Goal: Information Seeking & Learning: Find specific fact

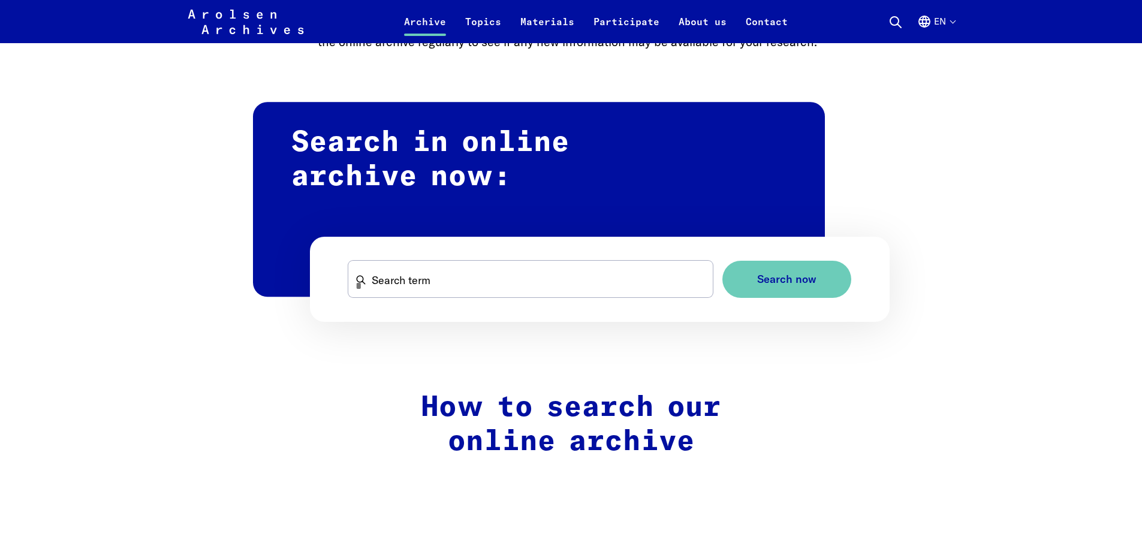
scroll to position [699, 0]
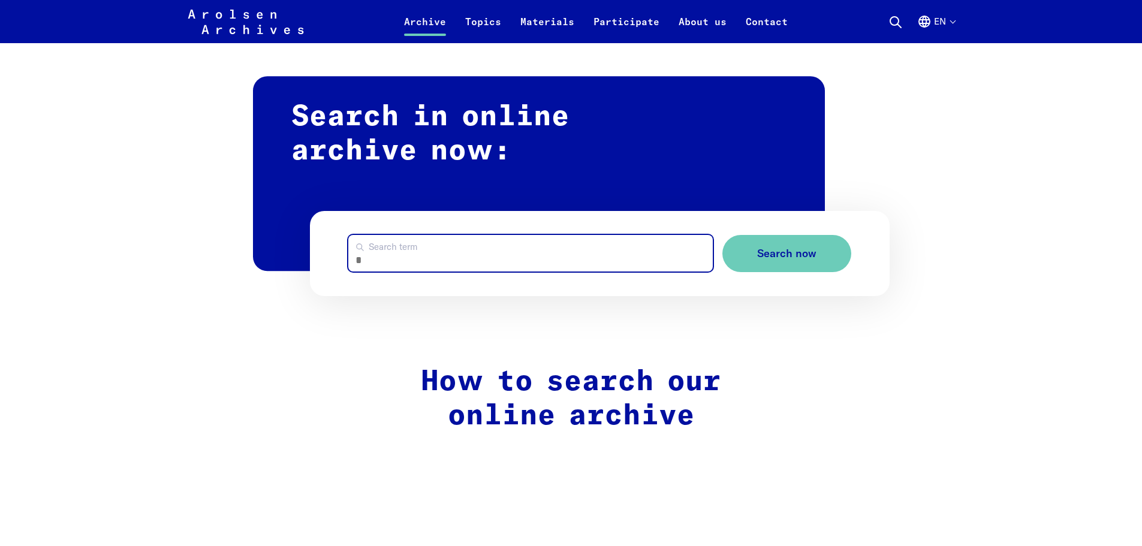
click at [479, 249] on input "Search term" at bounding box center [530, 253] width 365 height 37
type input "**********"
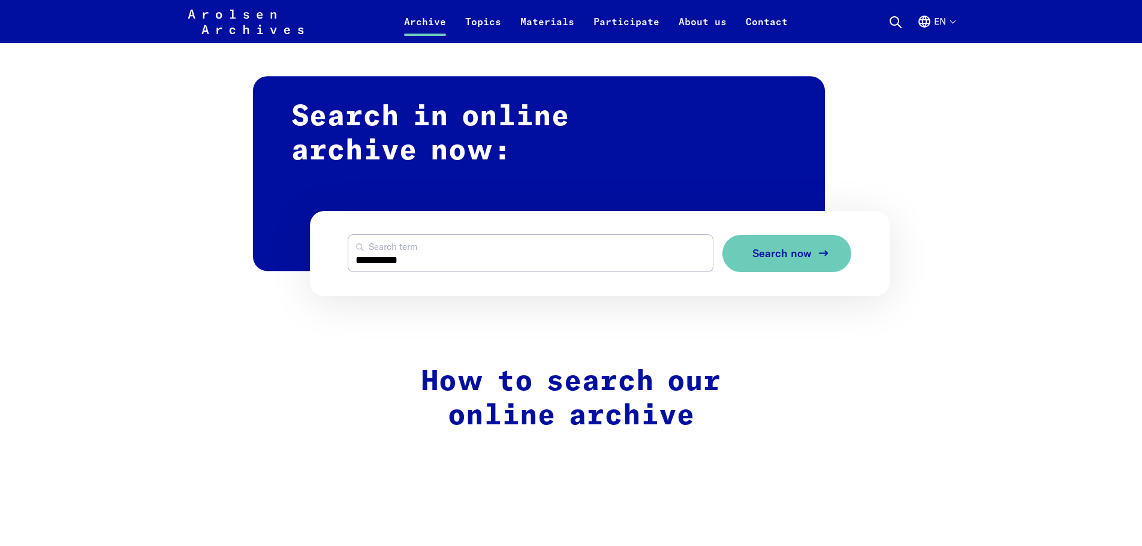
click at [783, 244] on button "Search now" at bounding box center [786, 254] width 129 height 38
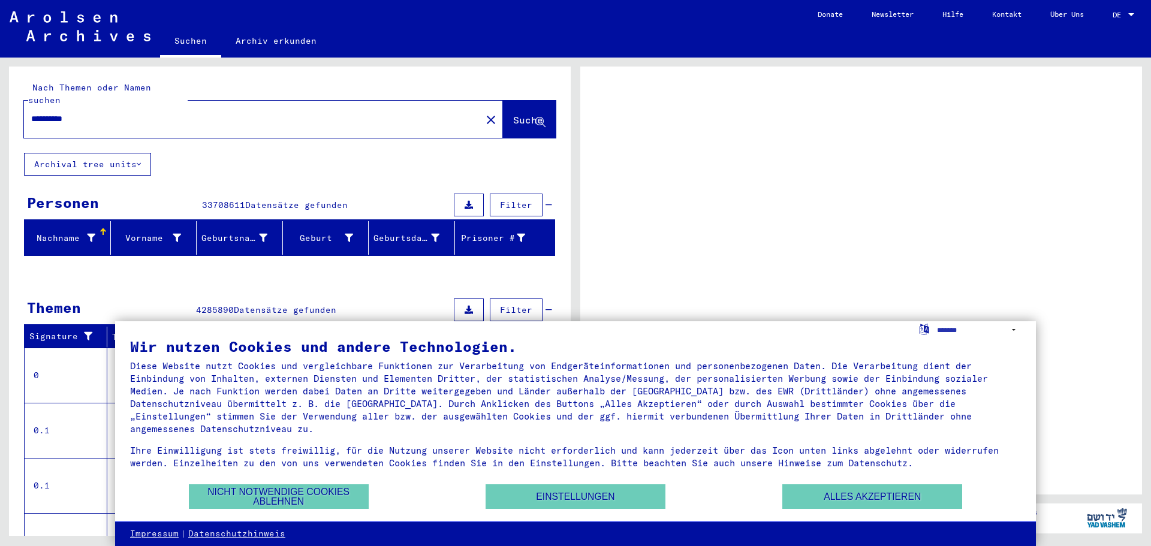
drag, startPoint x: 405, startPoint y: 487, endPoint x: 373, endPoint y: 401, distance: 91.6
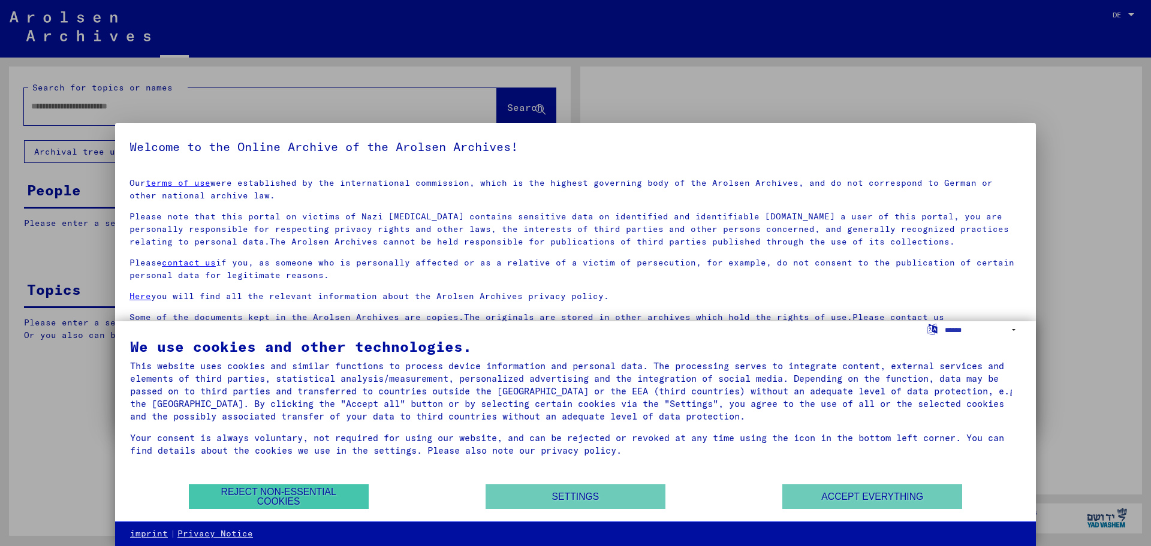
type input "**********"
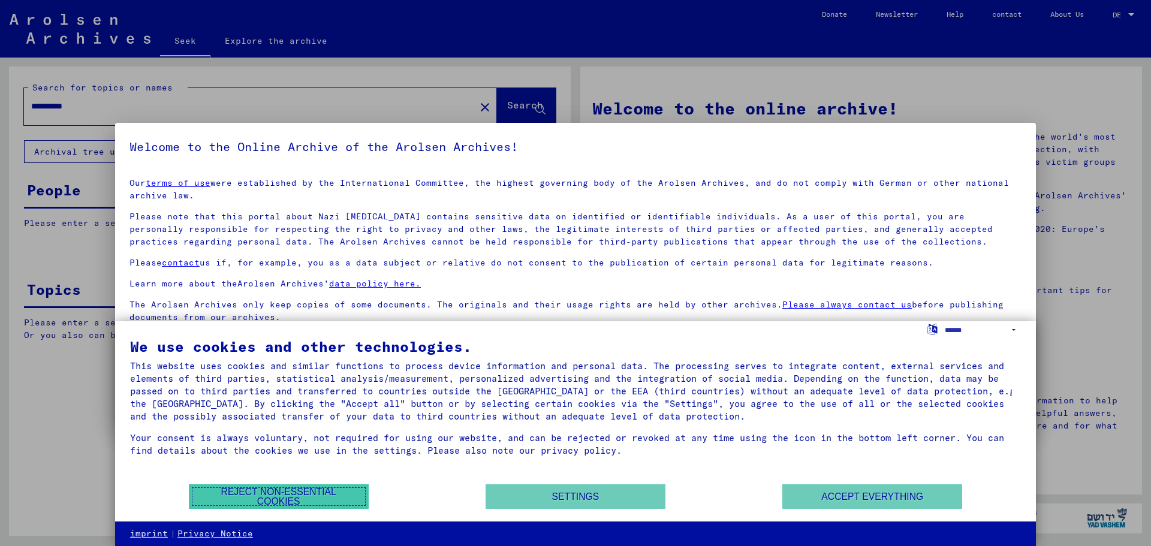
click at [324, 494] on font "Reject non-essential cookies" at bounding box center [278, 497] width 115 height 20
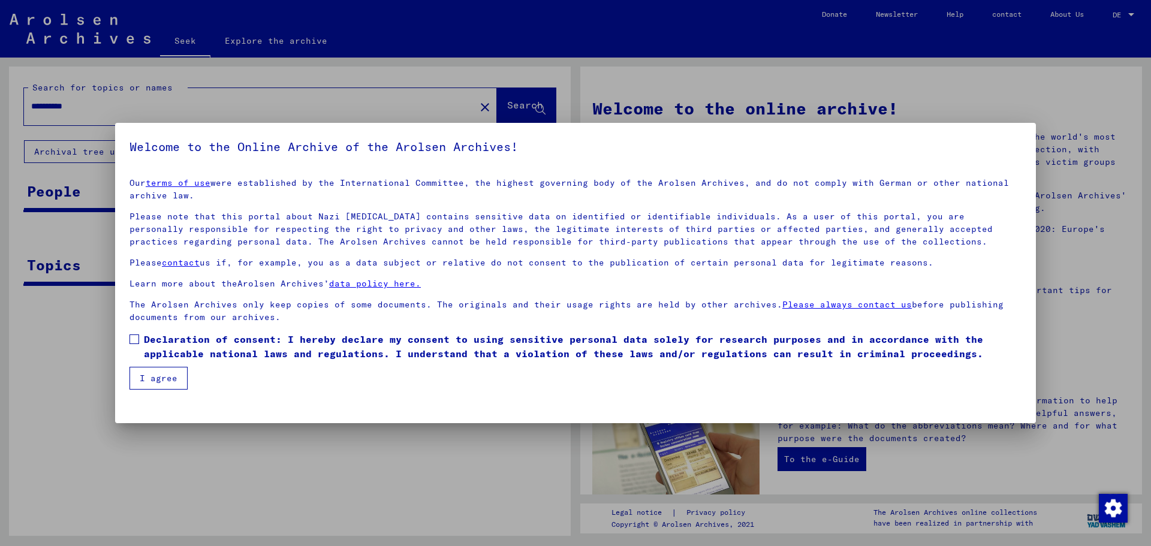
click at [137, 334] on label "Declaration of consent: I hereby declare my consent to using sensitive personal…" at bounding box center [576, 346] width 892 height 29
click at [144, 385] on button "I agree" at bounding box center [159, 378] width 58 height 23
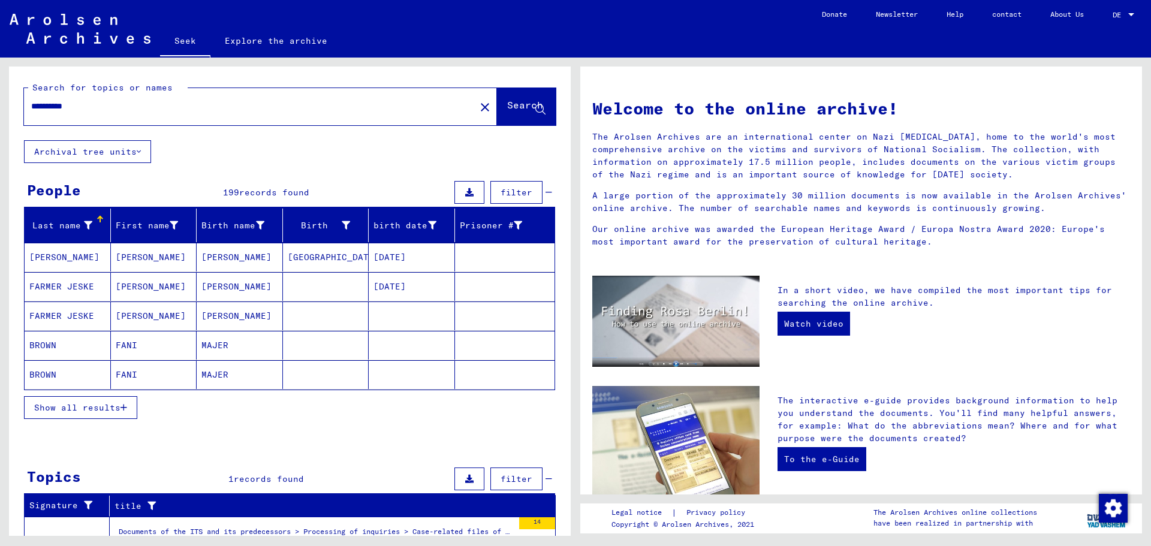
click at [122, 402] on button "Show all results" at bounding box center [80, 407] width 113 height 23
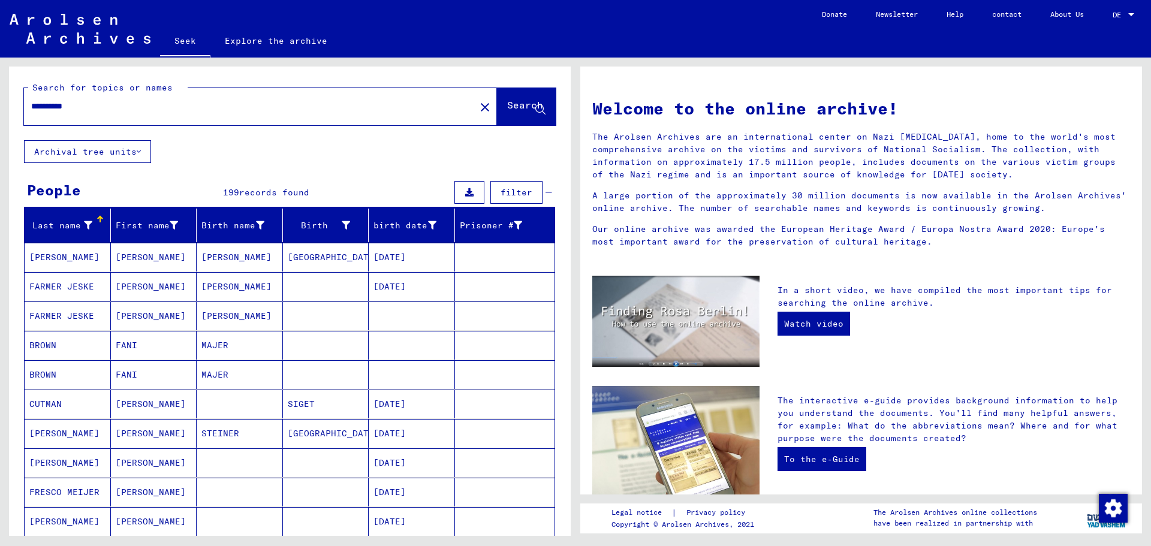
click at [135, 375] on mat-cell "FANI" at bounding box center [154, 374] width 86 height 29
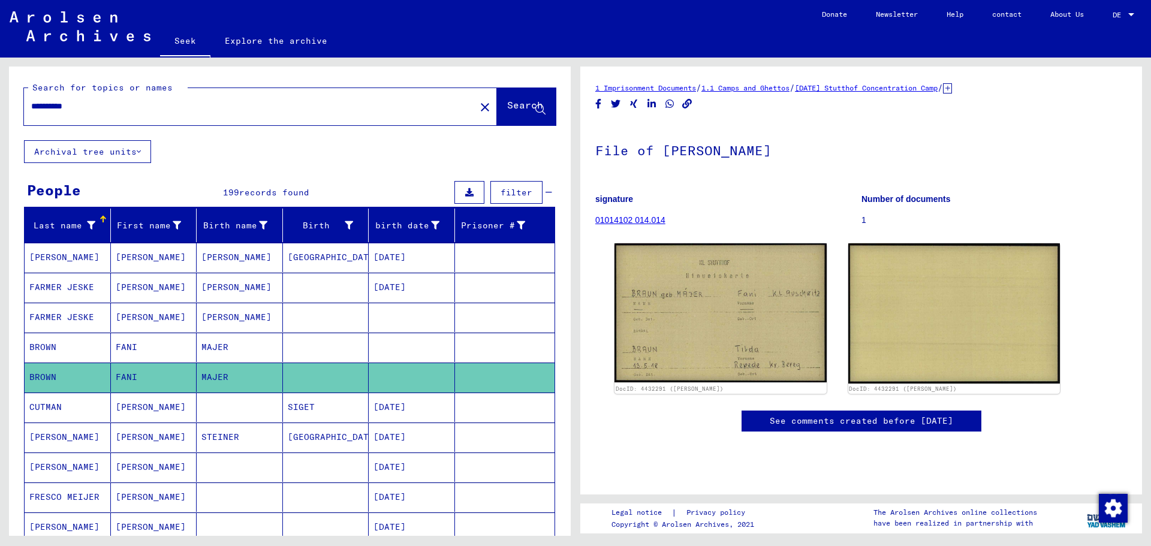
click at [131, 344] on font "FANI" at bounding box center [127, 347] width 22 height 11
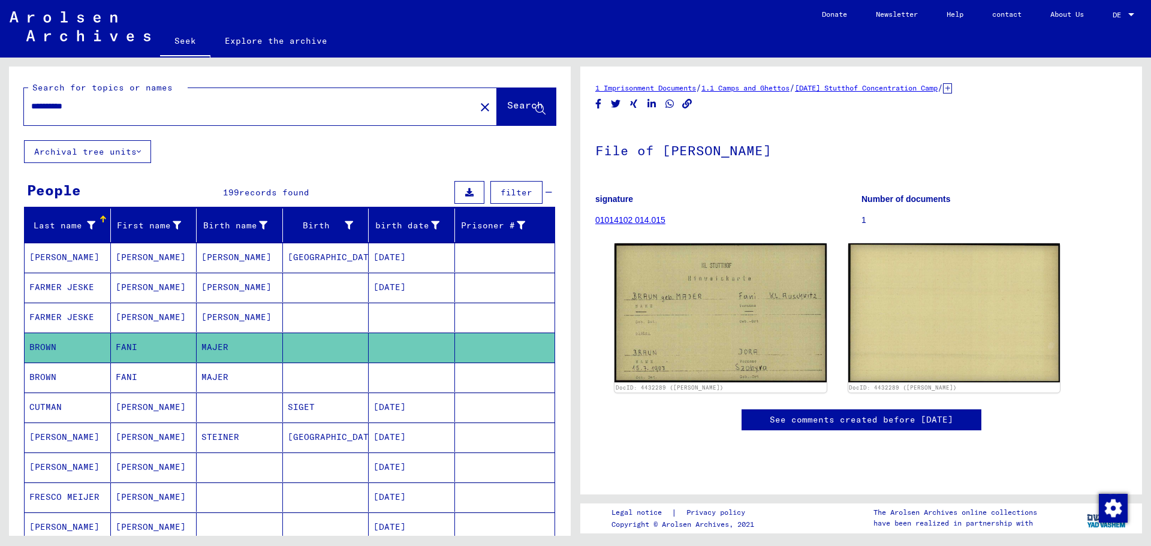
click at [137, 318] on font "Fanny" at bounding box center [151, 317] width 70 height 11
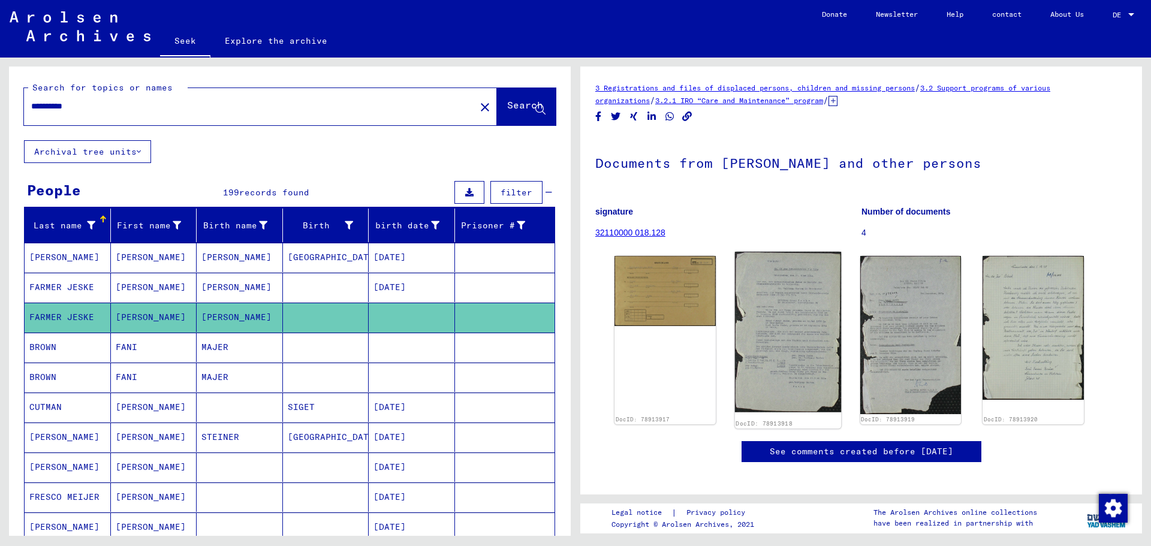
click at [785, 321] on img at bounding box center [788, 332] width 106 height 161
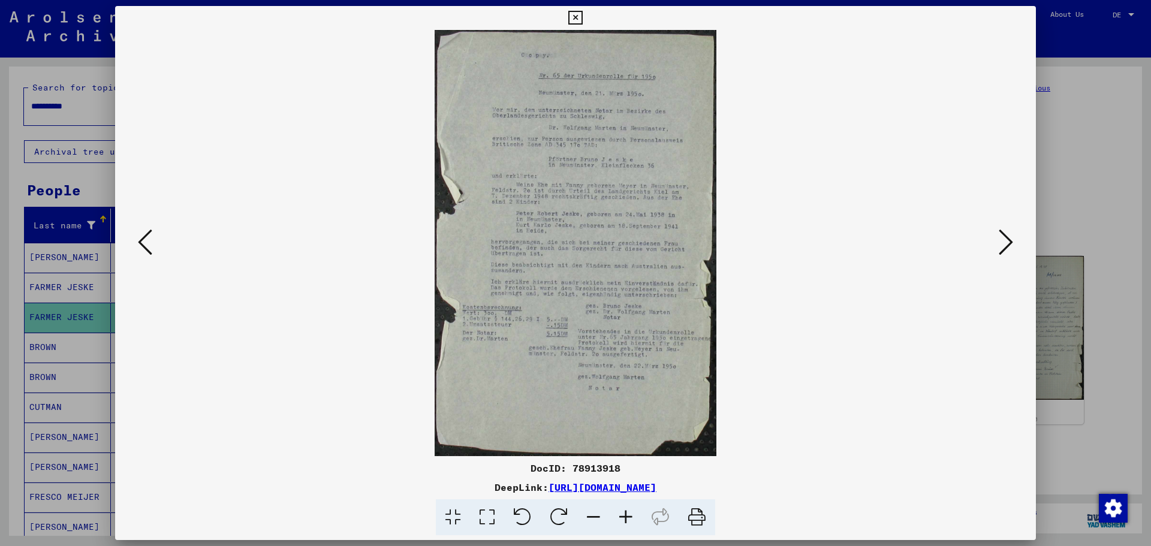
click at [1013, 245] on button at bounding box center [1006, 243] width 22 height 34
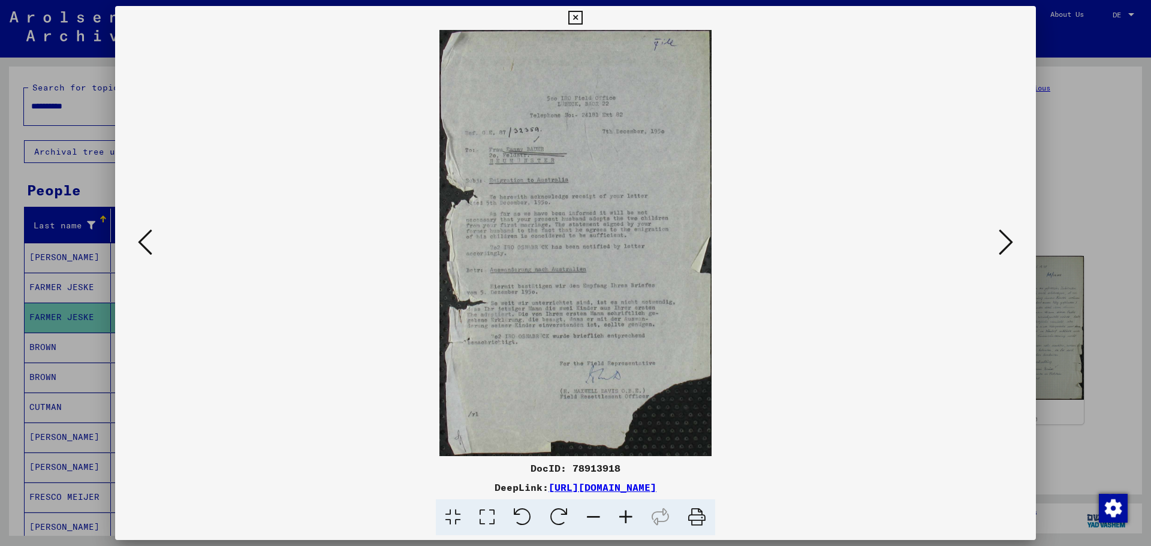
click at [576, 17] on icon at bounding box center [575, 18] width 14 height 14
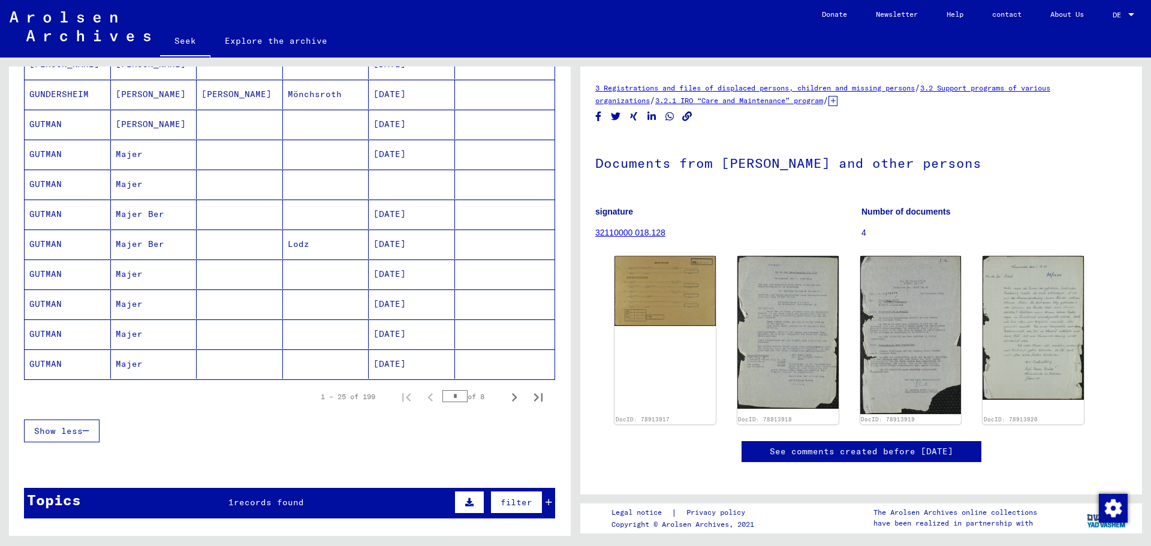
scroll to position [698, 0]
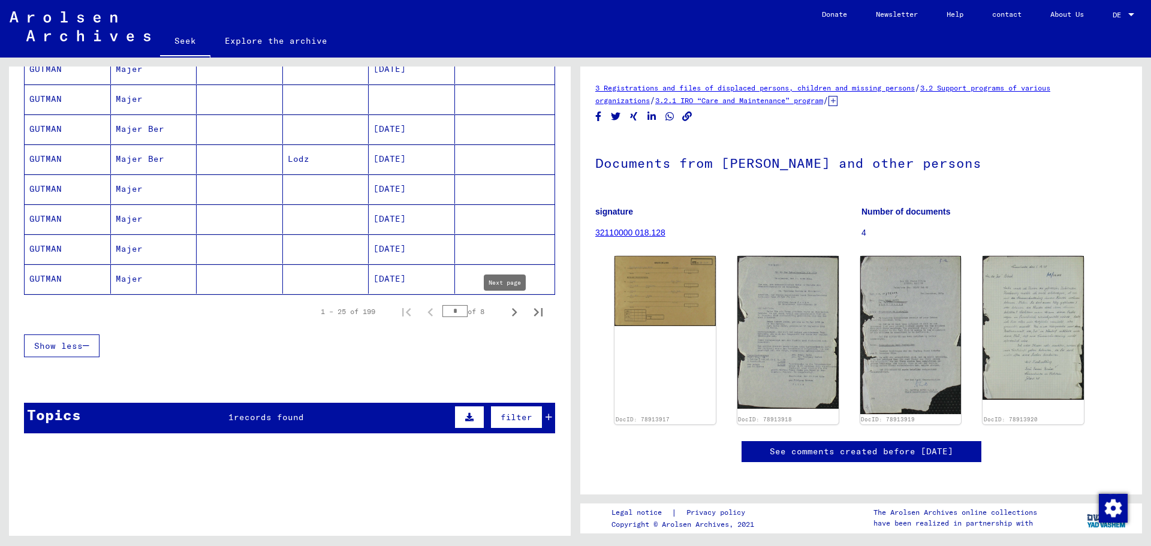
click at [506, 314] on icon "Next page" at bounding box center [514, 312] width 17 height 17
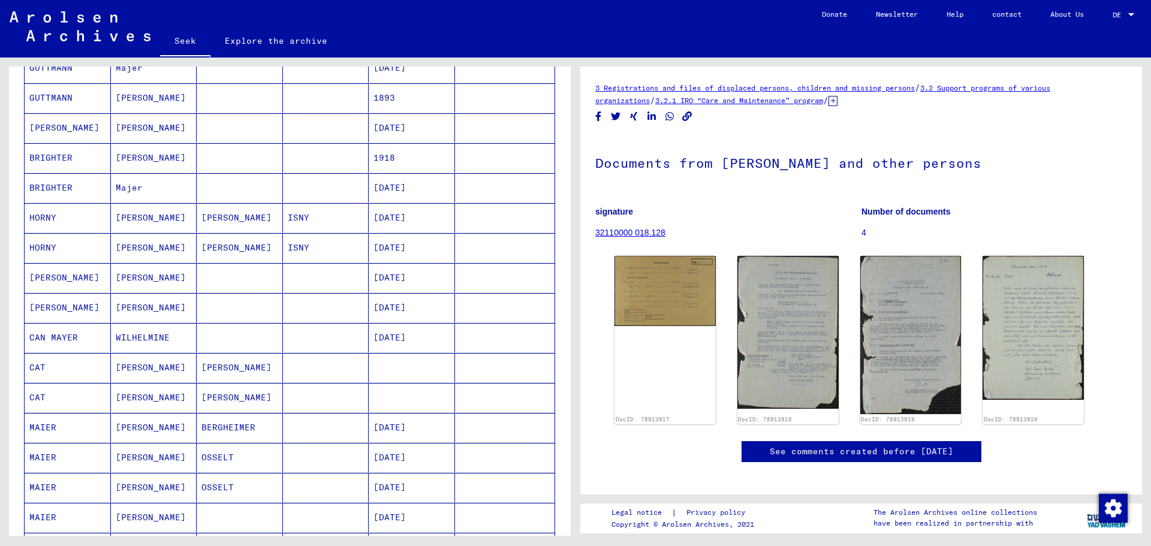
scroll to position [499, 0]
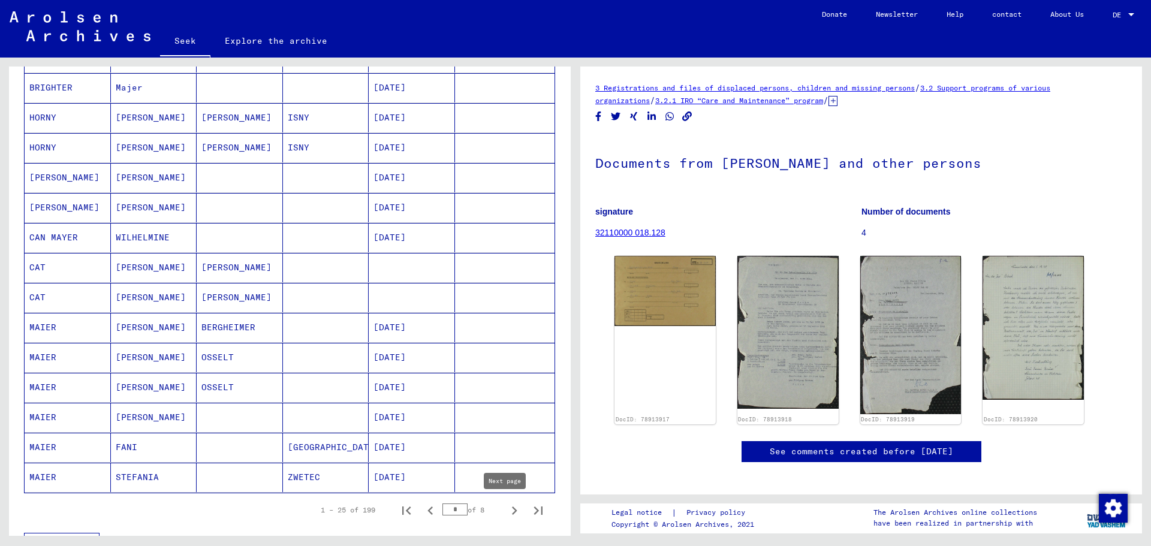
click at [506, 514] on icon "Next page" at bounding box center [514, 510] width 17 height 17
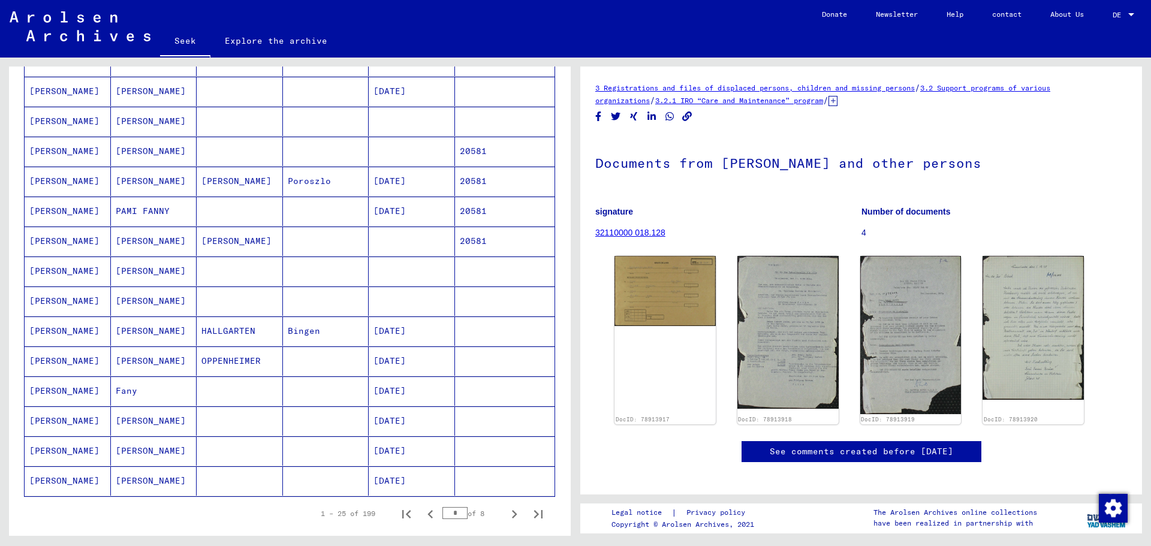
scroll to position [600, 0]
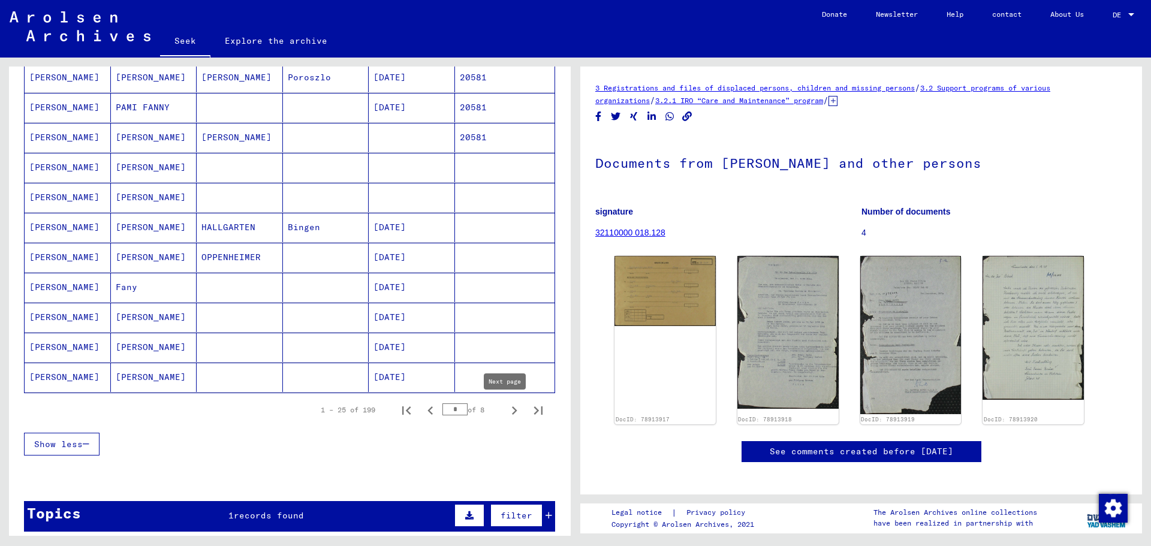
click at [506, 412] on icon "Next page" at bounding box center [514, 410] width 17 height 17
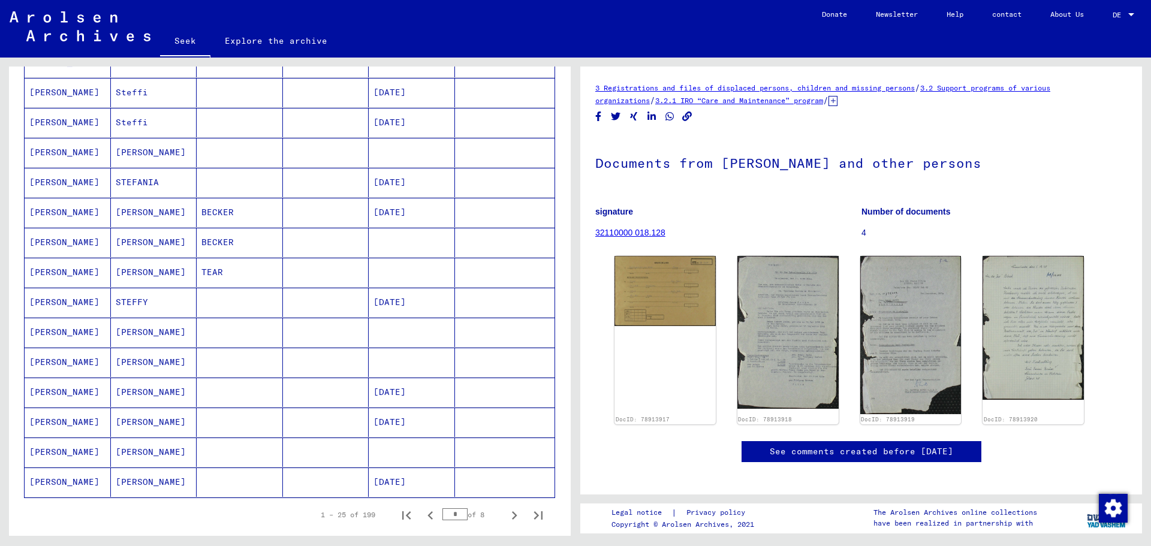
scroll to position [499, 0]
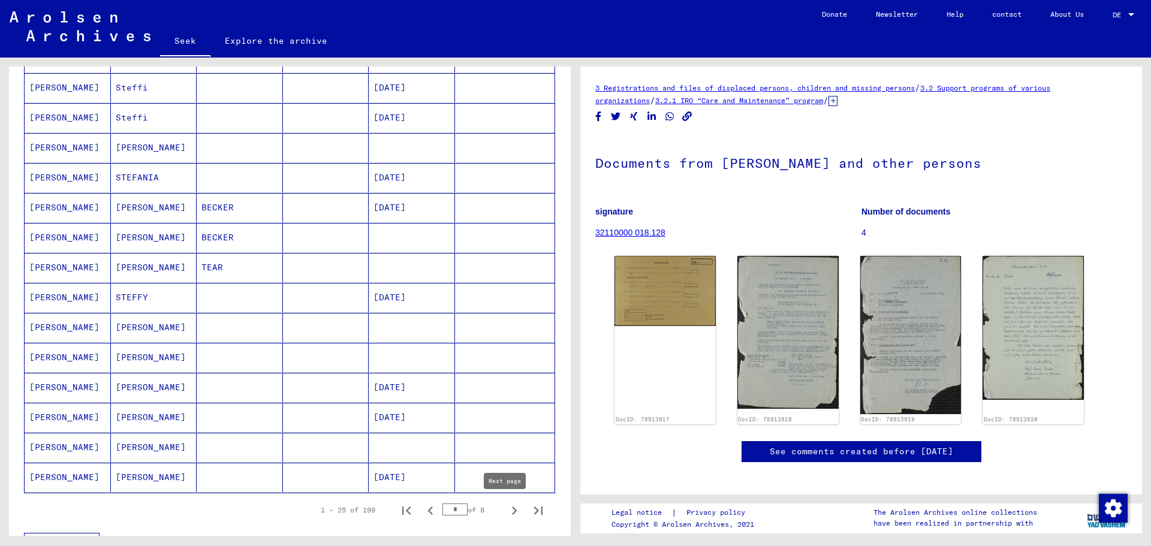
click at [506, 515] on icon "Next page" at bounding box center [514, 510] width 17 height 17
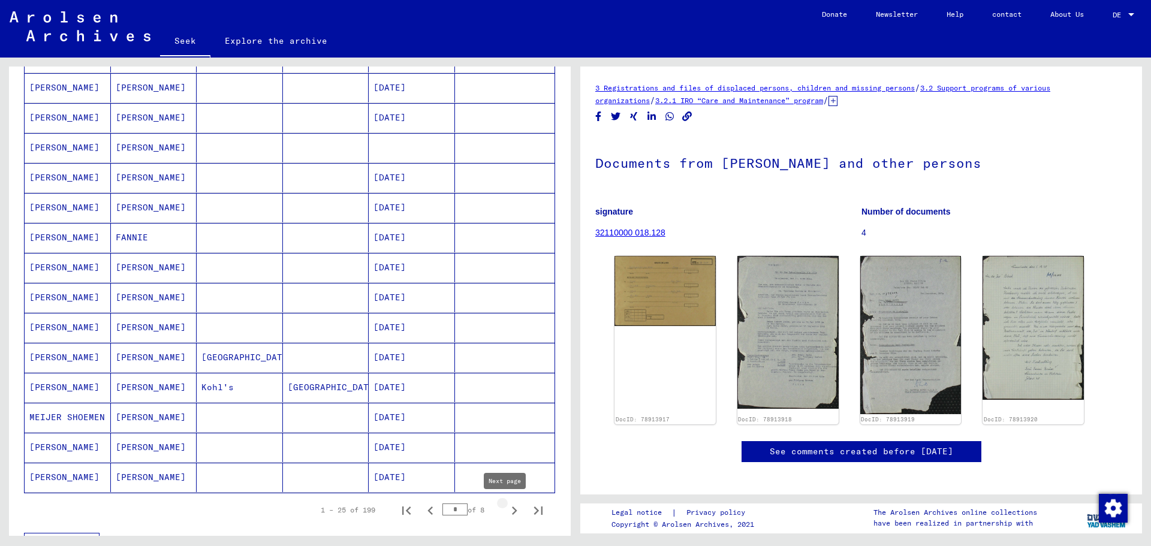
click at [506, 517] on icon "Next page" at bounding box center [514, 510] width 17 height 17
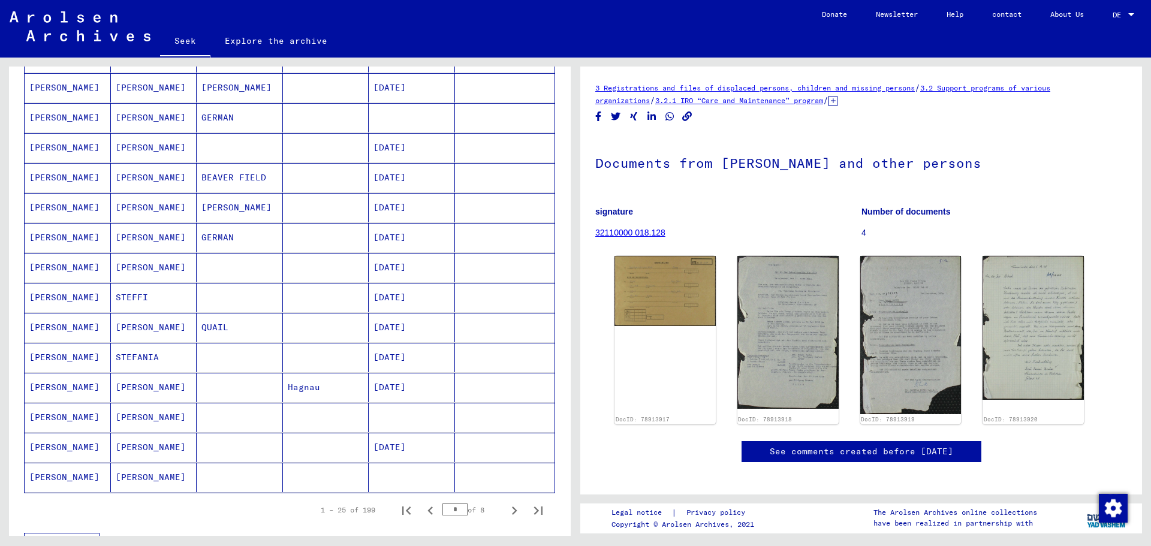
scroll to position [100, 0]
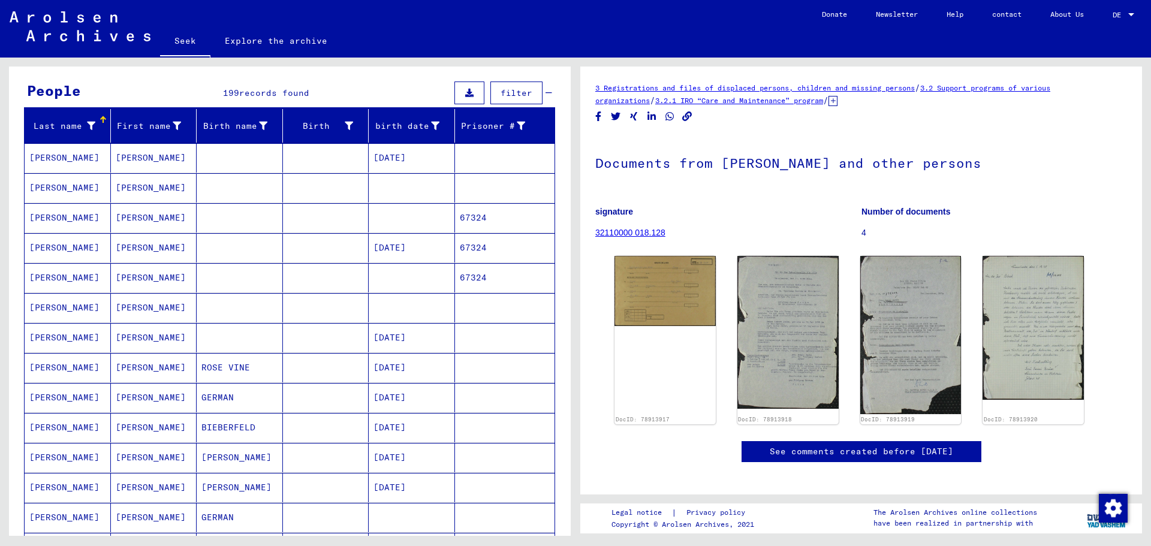
click at [146, 252] on mat-cell "Fanny" at bounding box center [154, 247] width 86 height 29
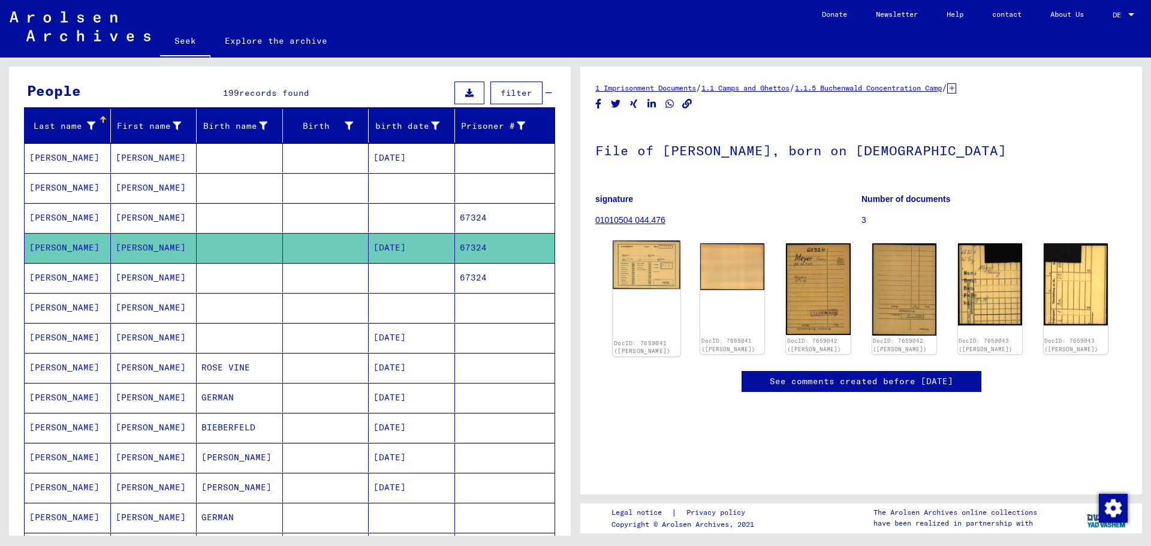
click at [654, 288] on div "DocID: 7659041 (FANNY MEYER)" at bounding box center [647, 299] width 68 height 116
click at [649, 266] on img at bounding box center [647, 265] width 68 height 49
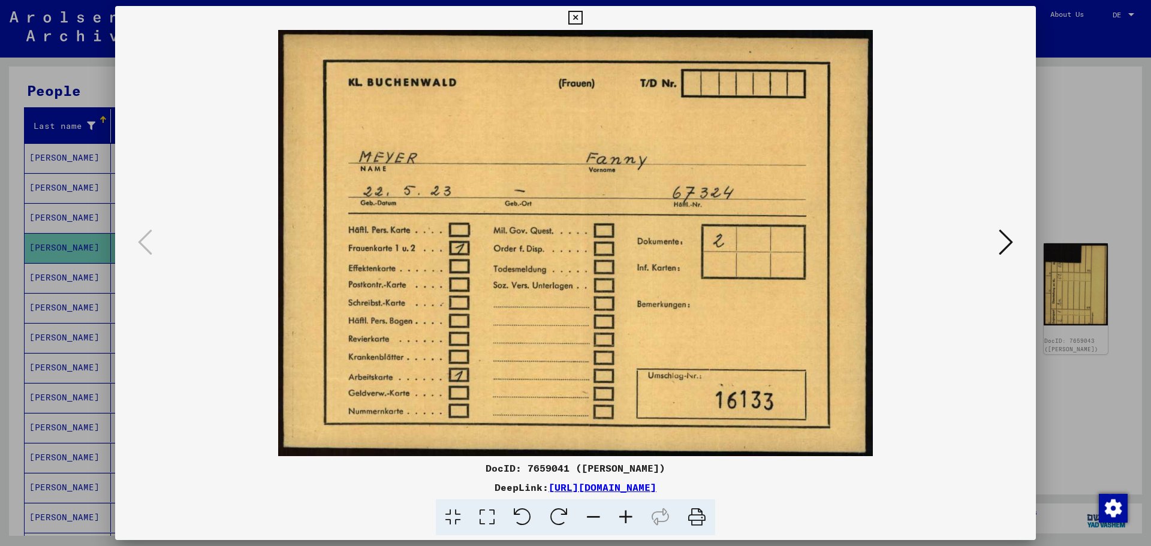
click at [1005, 234] on icon at bounding box center [1006, 242] width 14 height 29
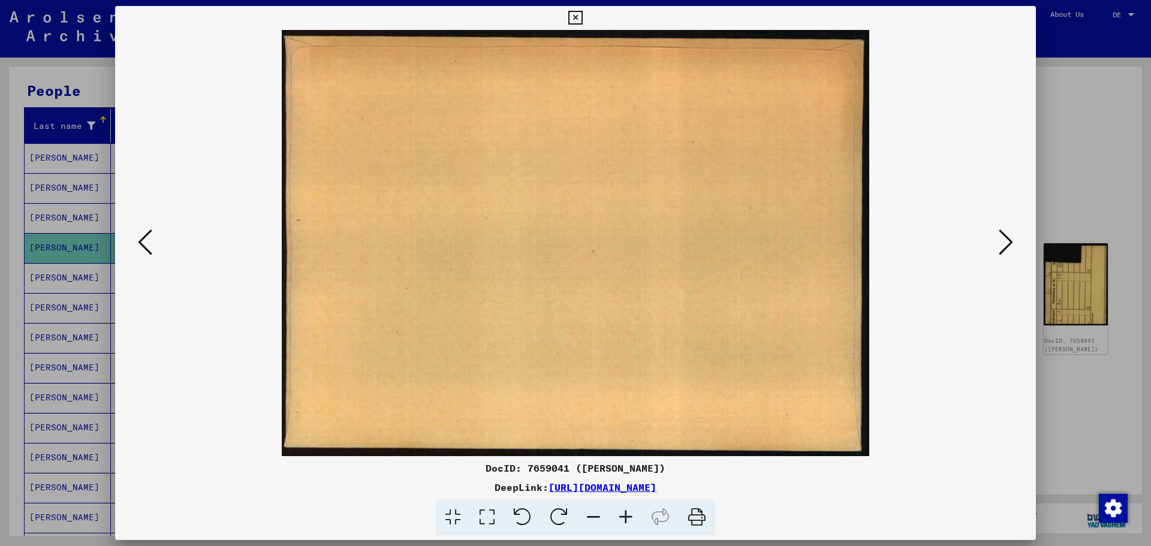
click at [1005, 234] on icon at bounding box center [1006, 242] width 14 height 29
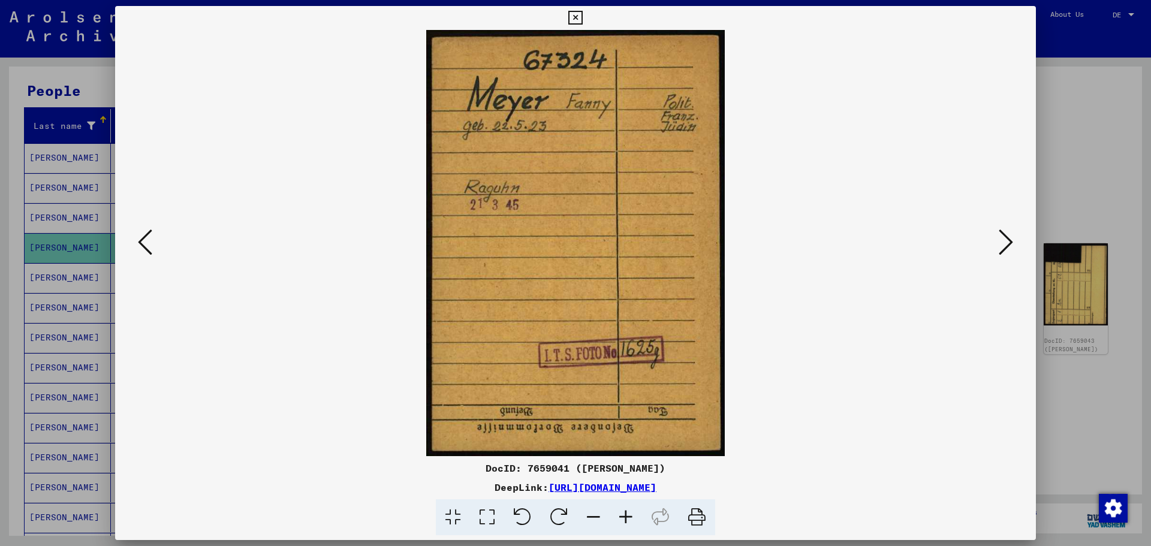
click at [1005, 234] on icon at bounding box center [1006, 242] width 14 height 29
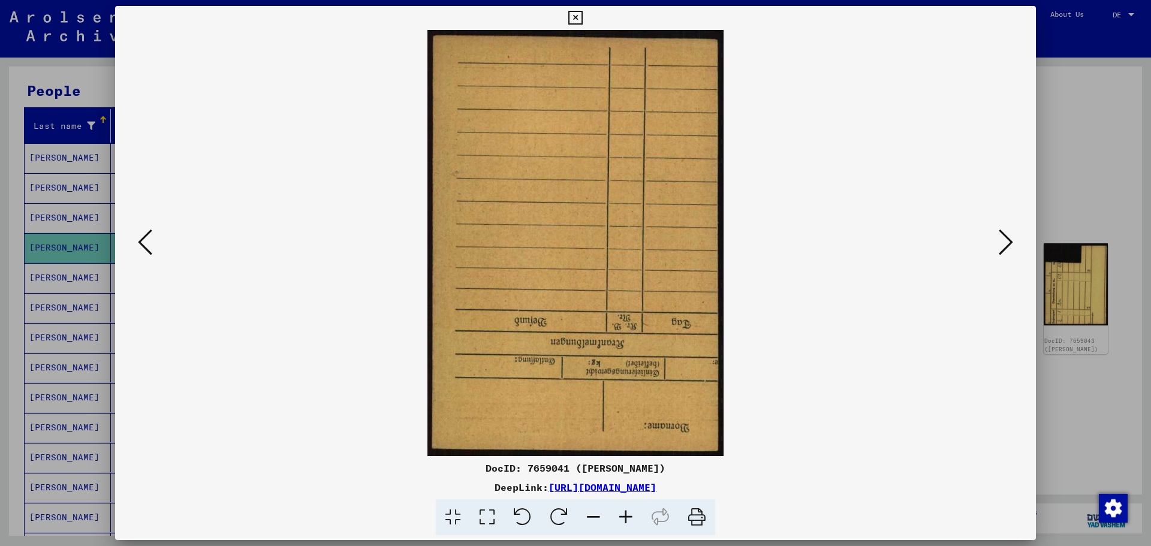
click at [1005, 234] on icon at bounding box center [1006, 242] width 14 height 29
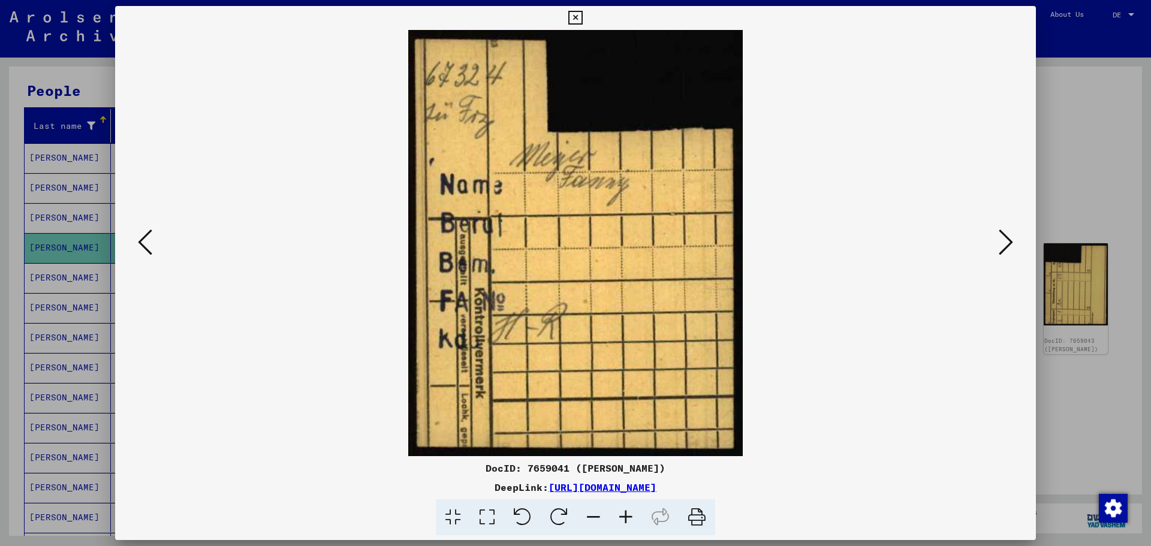
click at [1005, 234] on icon at bounding box center [1006, 242] width 14 height 29
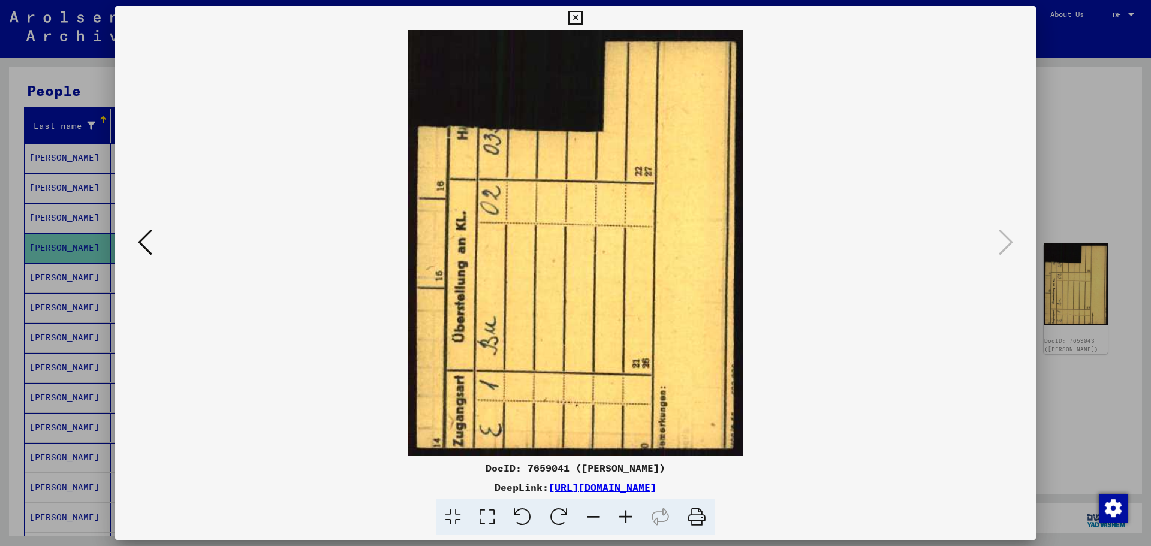
click at [575, 16] on icon at bounding box center [575, 18] width 14 height 14
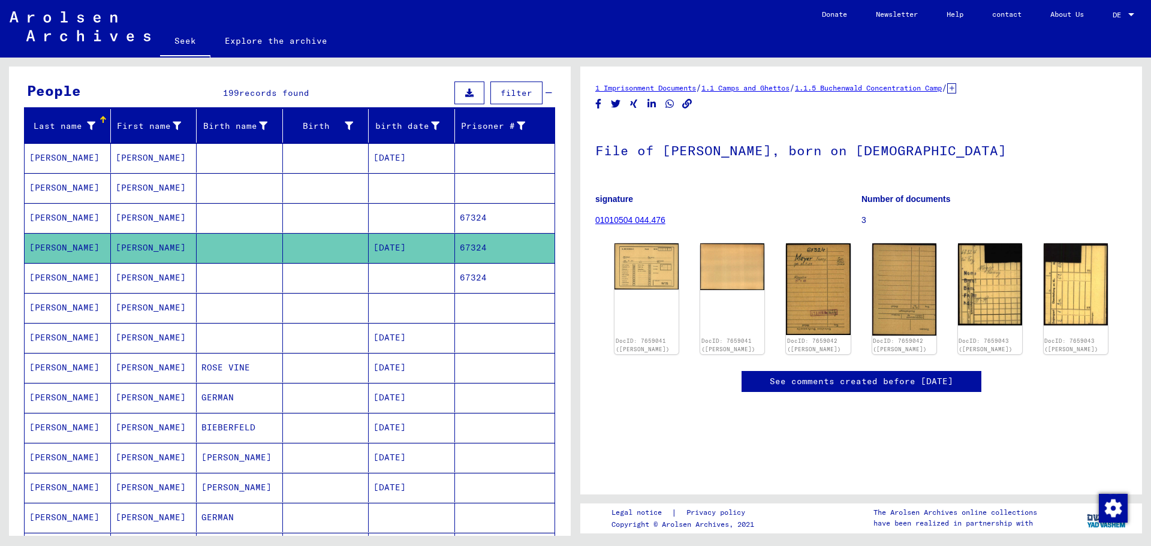
click at [465, 219] on font "67324" at bounding box center [473, 217] width 27 height 11
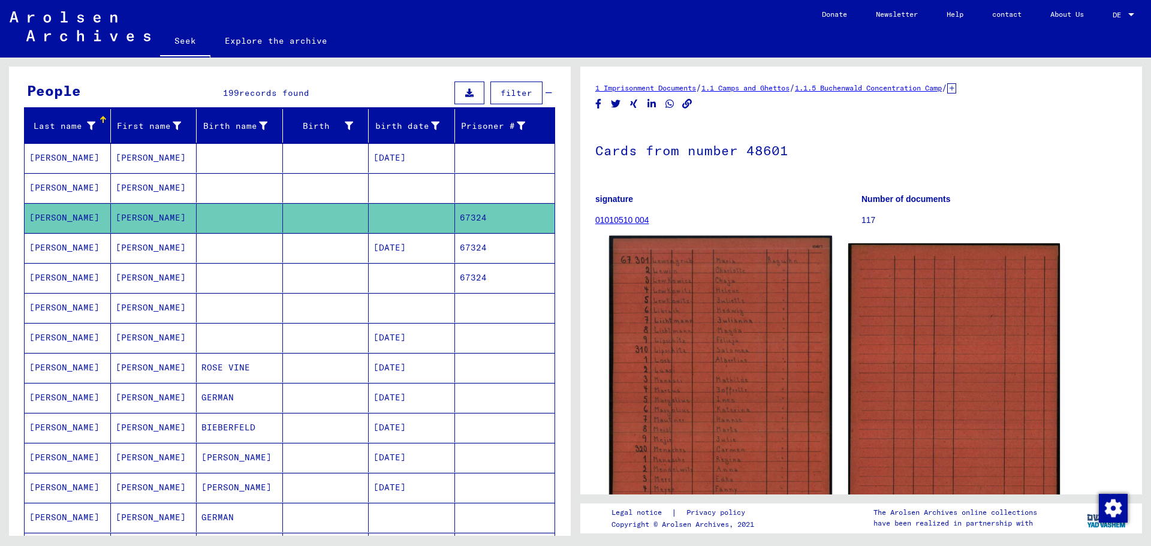
click at [731, 350] on img at bounding box center [720, 391] width 222 height 311
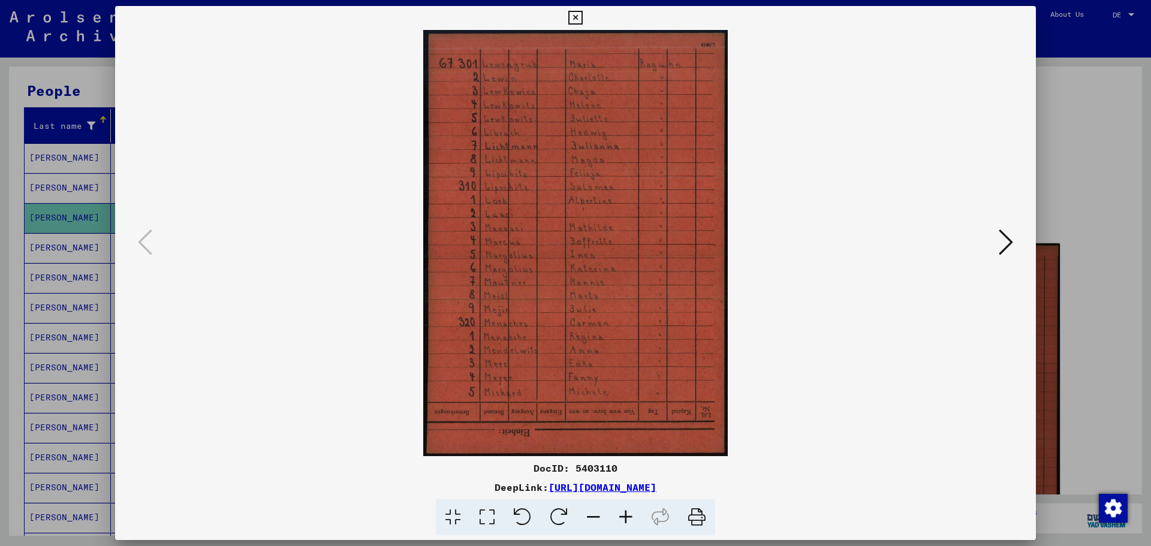
click at [579, 20] on icon at bounding box center [575, 18] width 14 height 14
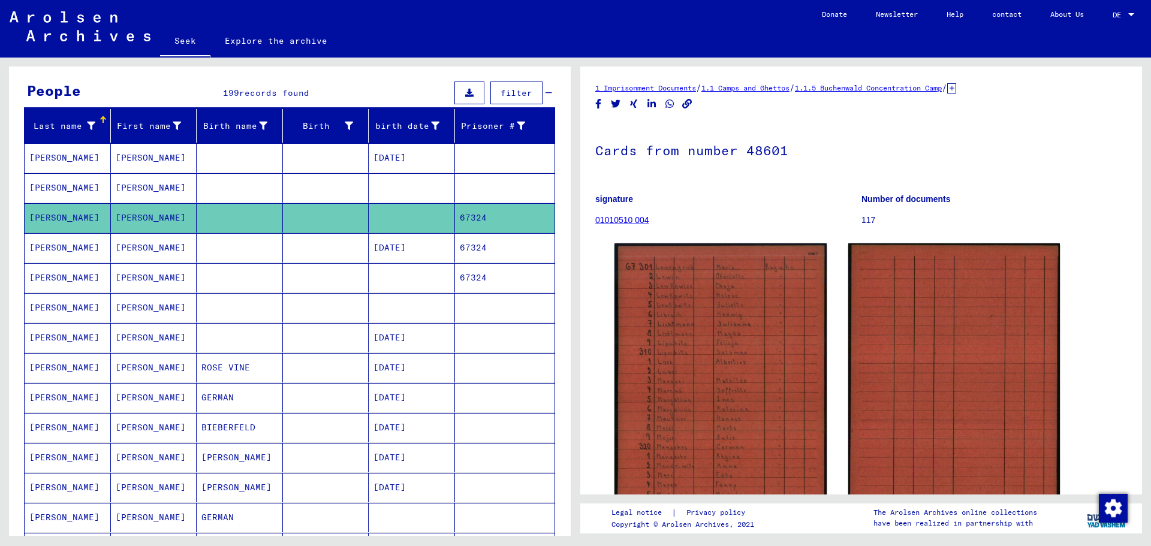
click at [189, 287] on mat-cell "Fanny" at bounding box center [154, 277] width 86 height 29
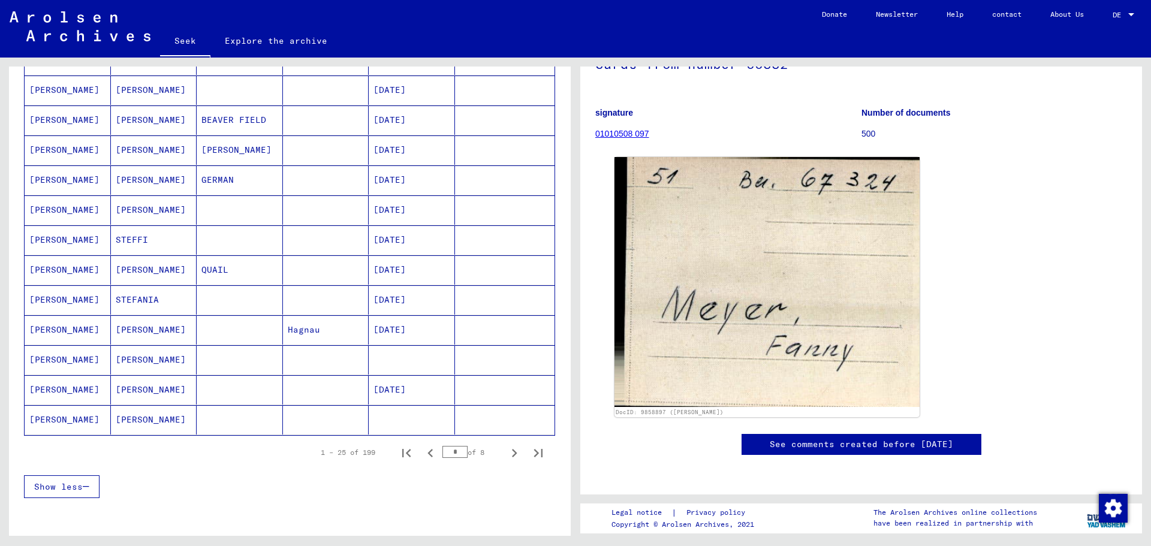
scroll to position [600, 0]
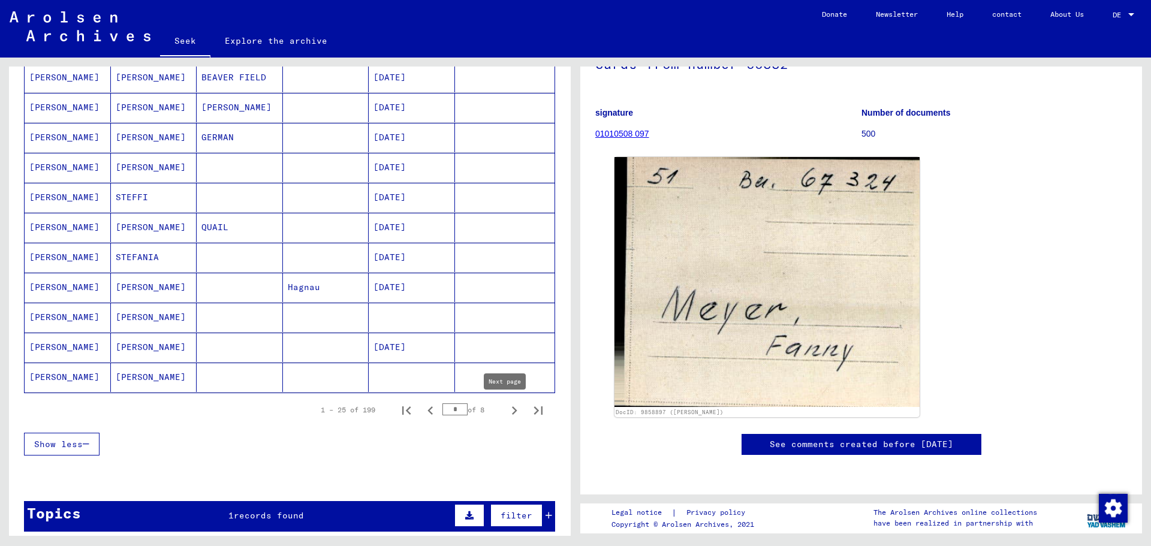
click at [511, 414] on icon "Next page" at bounding box center [514, 410] width 17 height 17
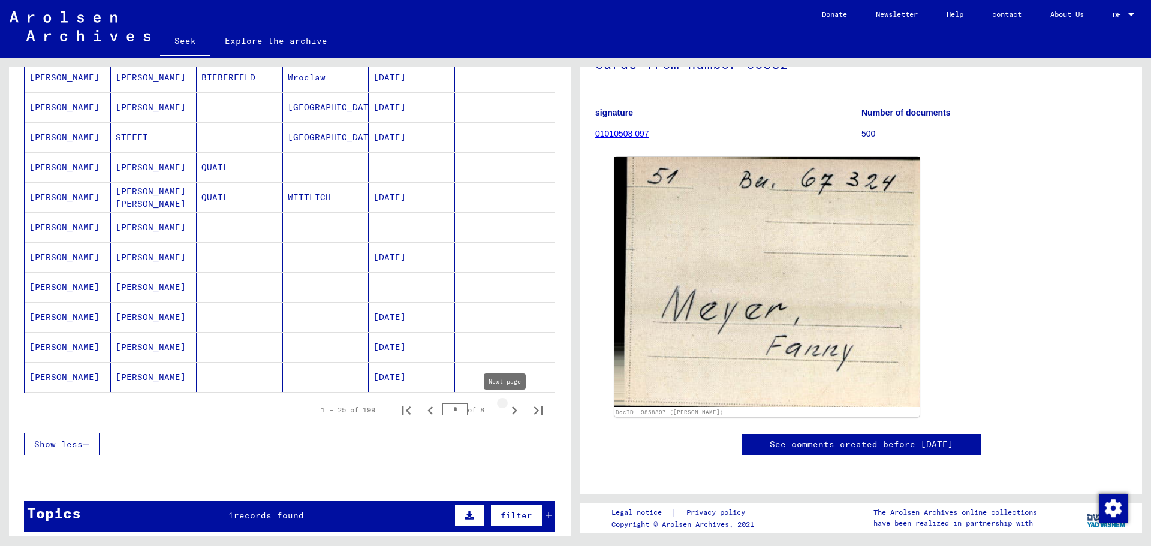
click at [512, 414] on icon "Next page" at bounding box center [514, 410] width 5 height 8
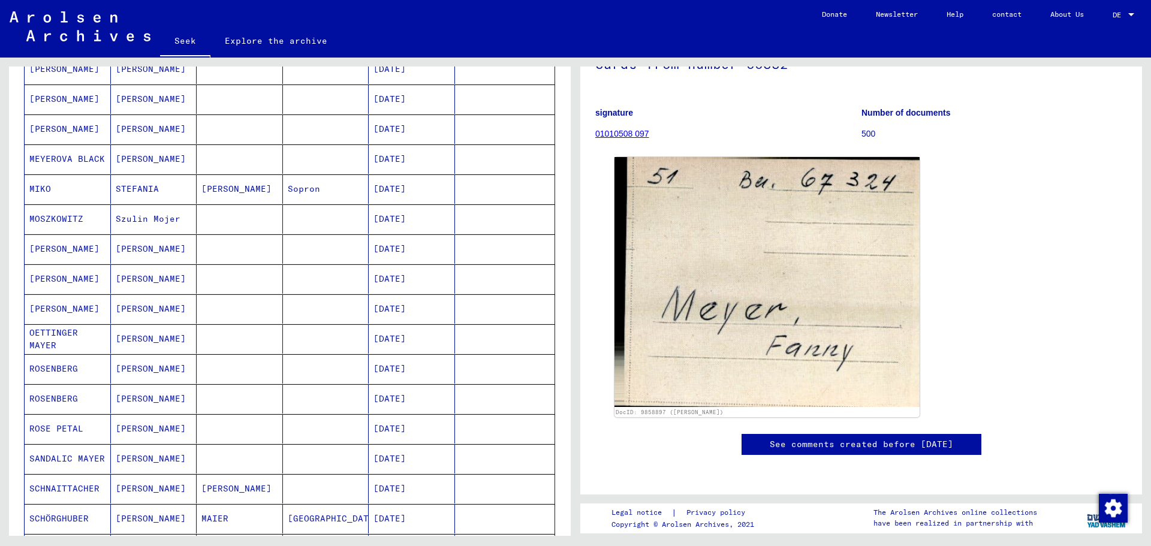
scroll to position [499, 0]
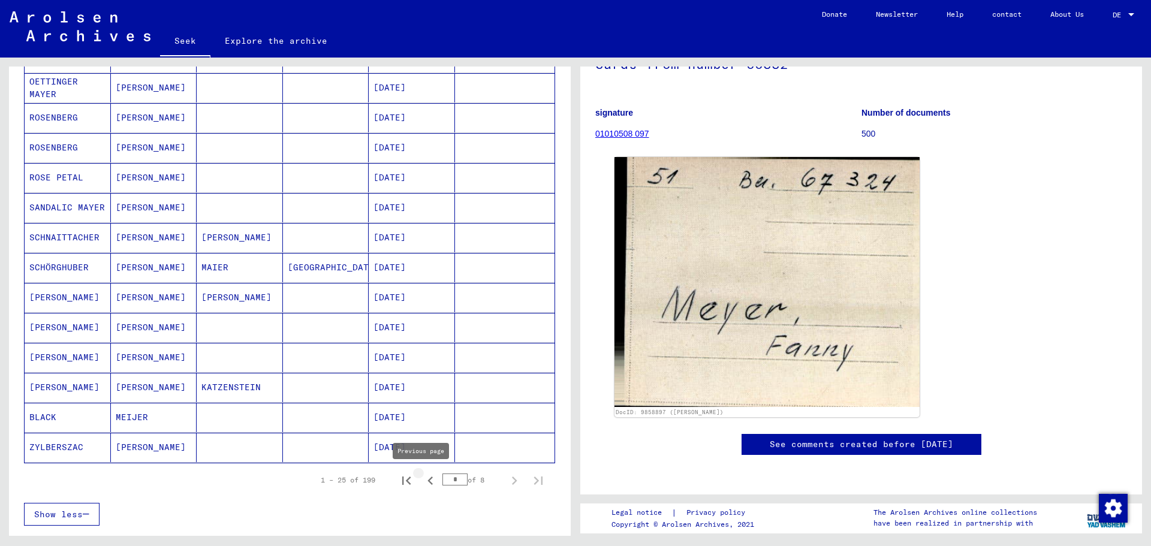
click at [426, 484] on icon "Previous page" at bounding box center [430, 480] width 17 height 17
type input "*"
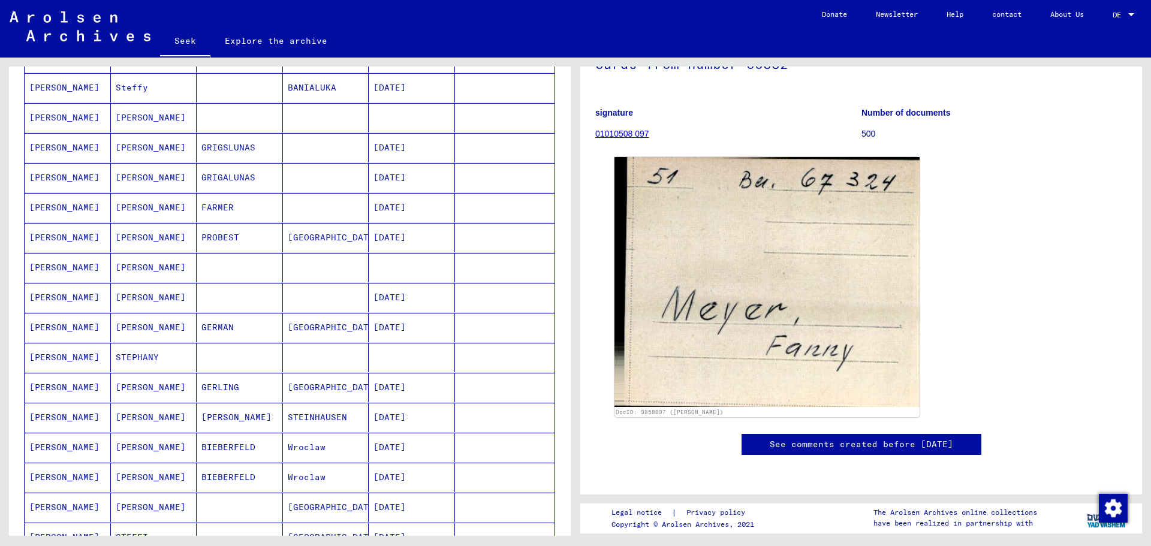
scroll to position [100, 0]
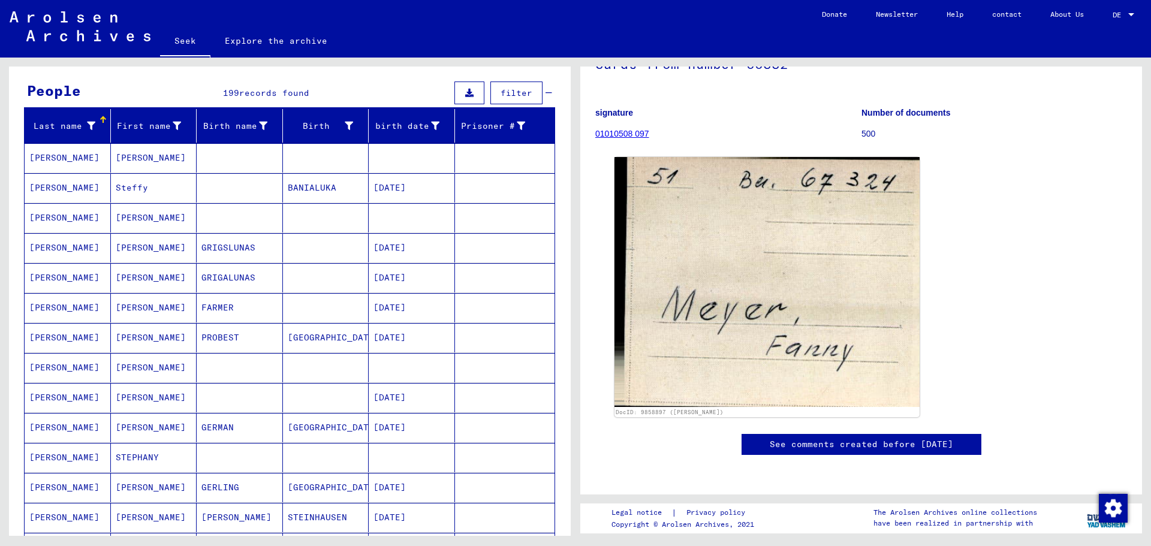
click at [176, 227] on mat-cell "Fanny" at bounding box center [154, 217] width 86 height 29
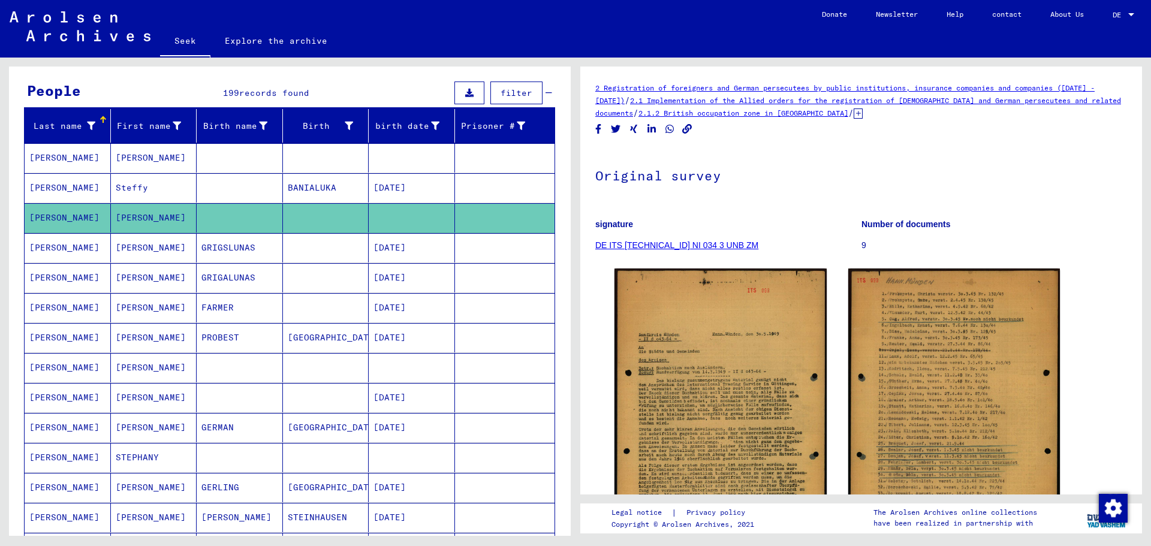
click at [158, 163] on mat-cell "Fanny" at bounding box center [154, 157] width 86 height 29
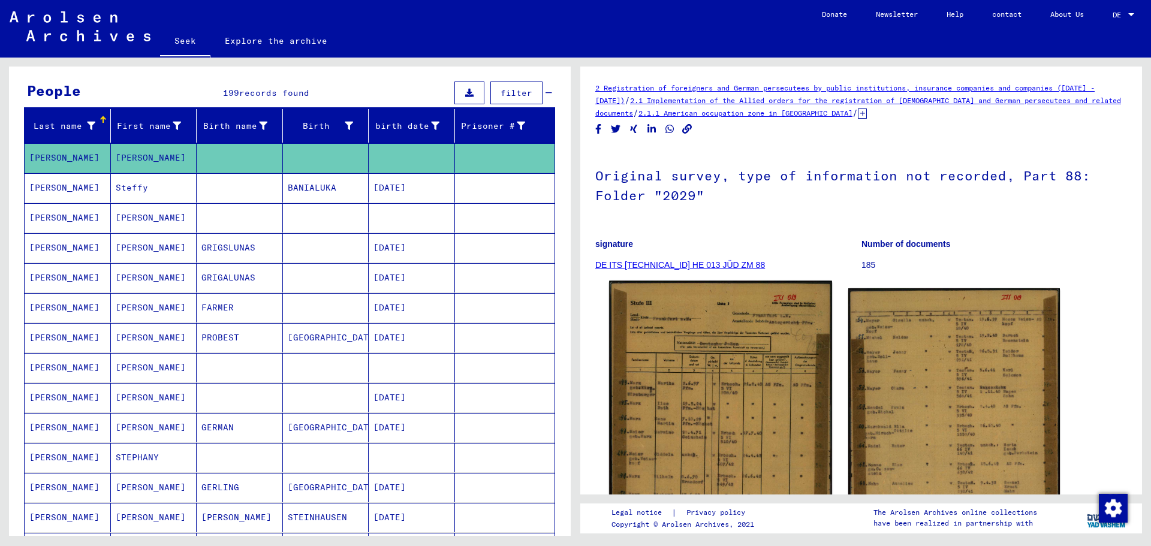
click at [706, 411] on img at bounding box center [720, 435] width 222 height 309
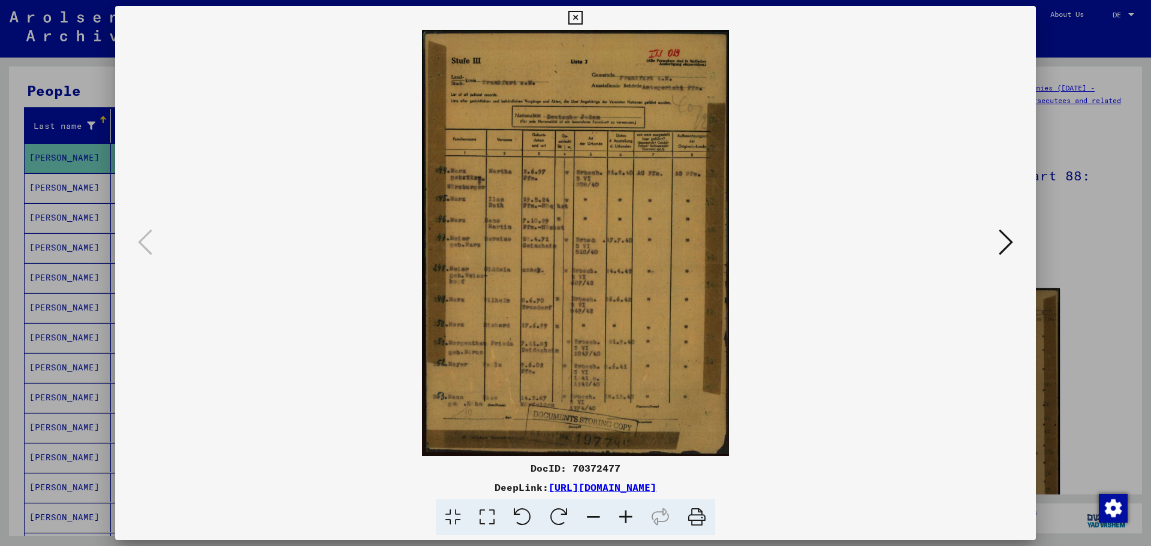
click at [1011, 241] on icon at bounding box center [1006, 242] width 14 height 29
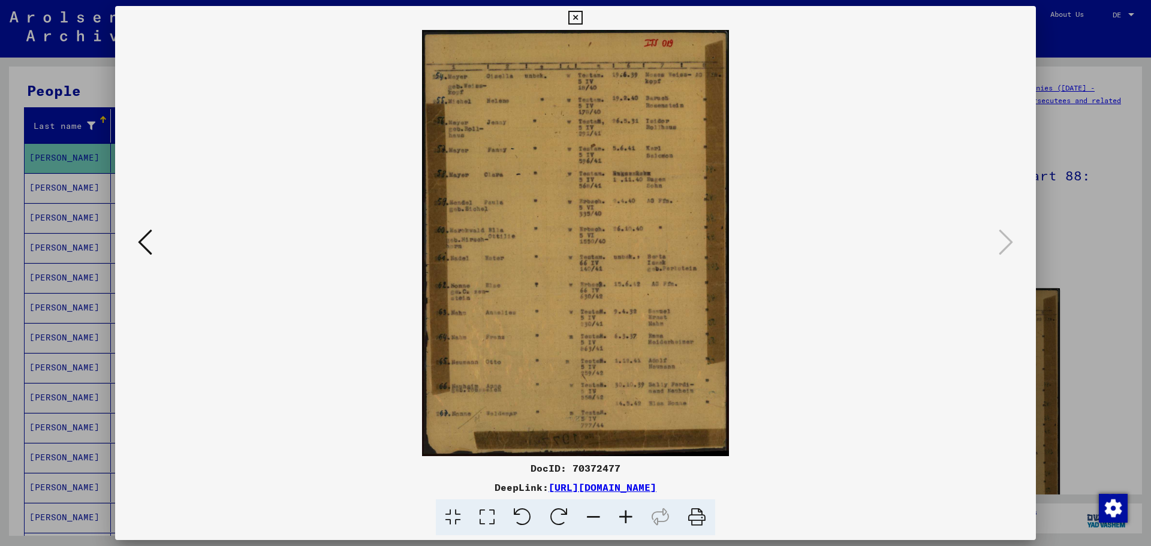
click at [149, 240] on icon at bounding box center [145, 242] width 14 height 29
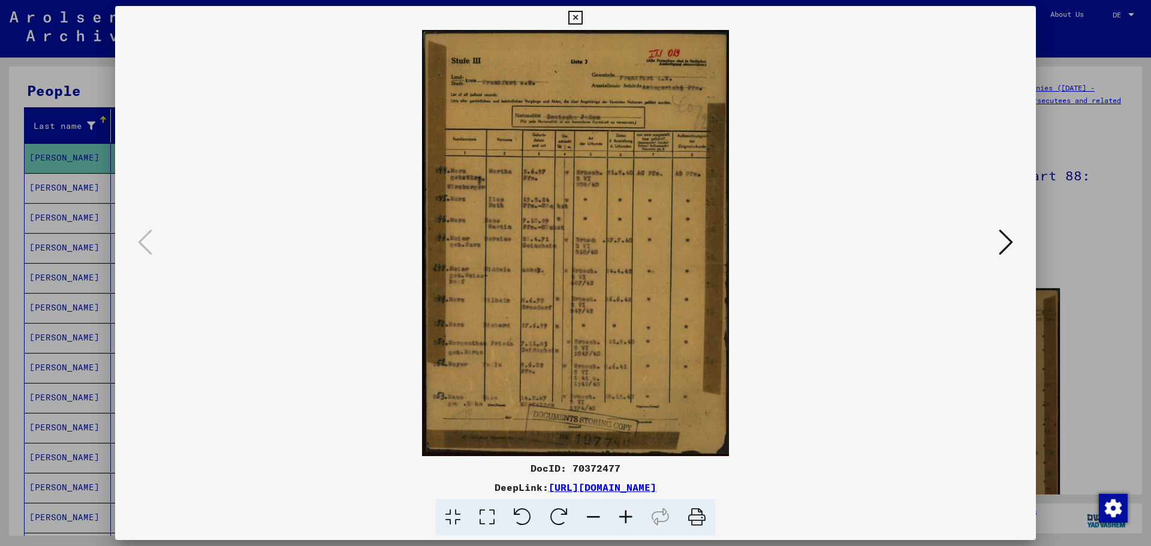
click at [580, 20] on icon at bounding box center [575, 18] width 14 height 14
